Goal: Entertainment & Leisure: Consume media (video, audio)

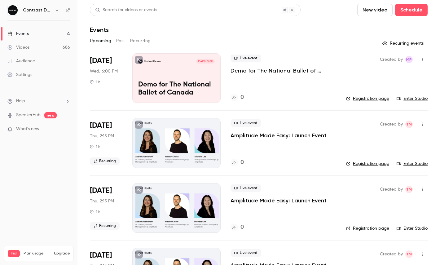
click at [55, 8] on icon "button" at bounding box center [57, 10] width 5 height 5
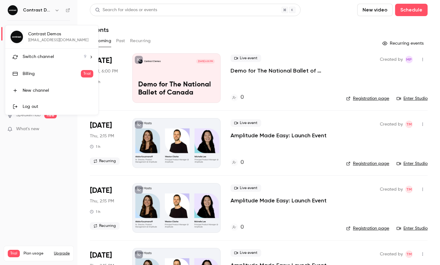
click at [43, 57] on span "Switch channel" at bounding box center [38, 57] width 31 height 7
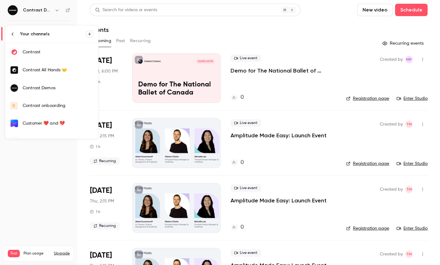
click at [62, 54] on div "Contrast" at bounding box center [58, 52] width 71 height 6
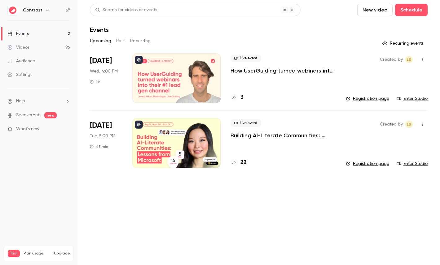
click at [45, 45] on link "Videos 96" at bounding box center [38, 48] width 77 height 14
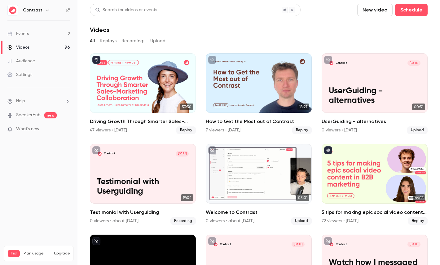
scroll to position [214, 0]
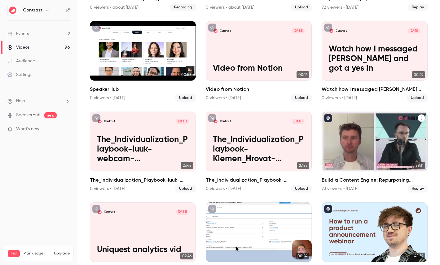
click at [412, 140] on div "Build a Content Engine: Repurposing Strategies for SaaS Teams" at bounding box center [375, 142] width 106 height 60
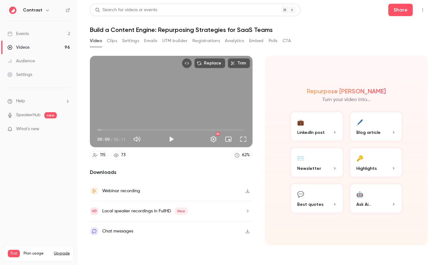
click at [144, 207] on div "Local speaker recordings in FullHD New" at bounding box center [139, 211] width 98 height 9
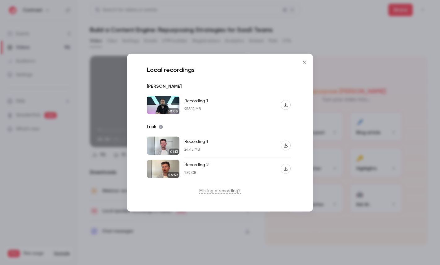
click at [205, 35] on div at bounding box center [220, 132] width 440 height 265
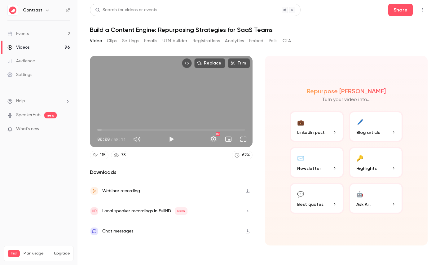
click at [111, 41] on button "Clips" at bounding box center [112, 41] width 10 height 10
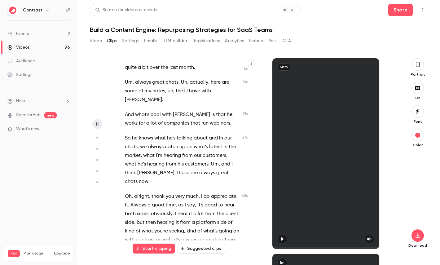
scroll to position [34, 0]
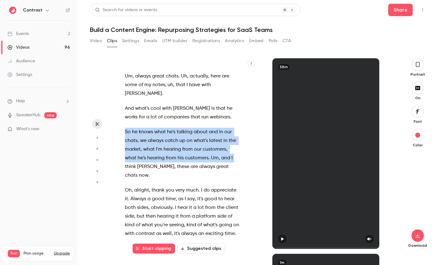
drag, startPoint x: 236, startPoint y: 153, endPoint x: 122, endPoint y: 126, distance: 117.7
click at [122, 126] on div "Hello , everyone . Super excited to have you here , um , but also to have [PERS…" at bounding box center [185, 156] width 136 height 184
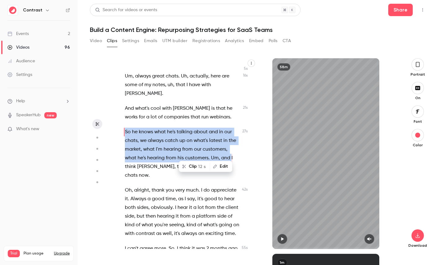
type input "****"
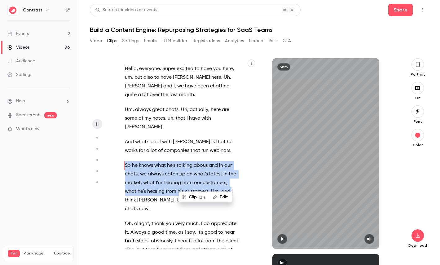
click at [92, 42] on button "Video" at bounding box center [96, 41] width 12 height 10
